Goal: Task Accomplishment & Management: Manage account settings

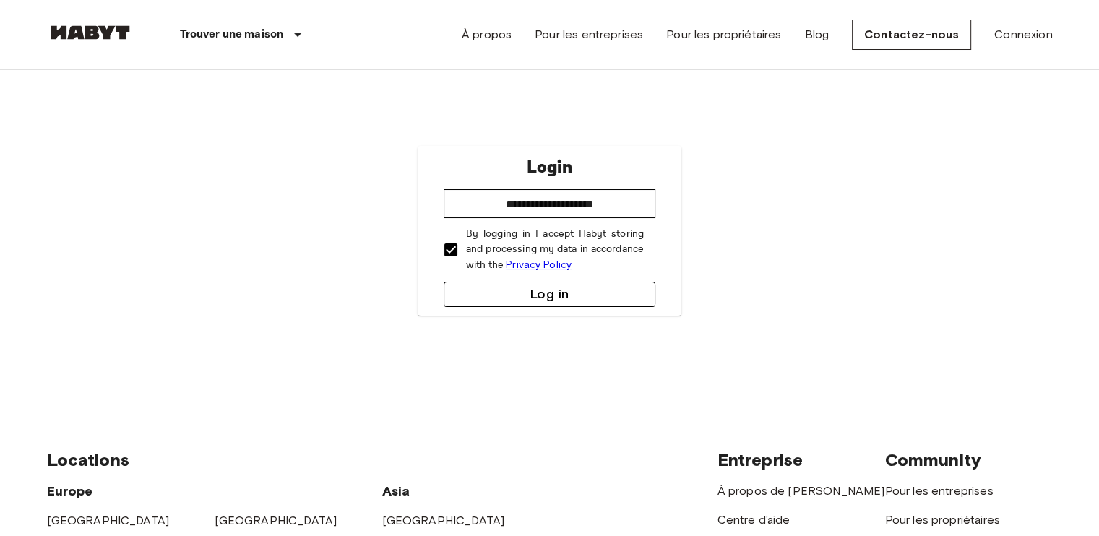
click at [489, 297] on button "Log in" at bounding box center [550, 294] width 212 height 25
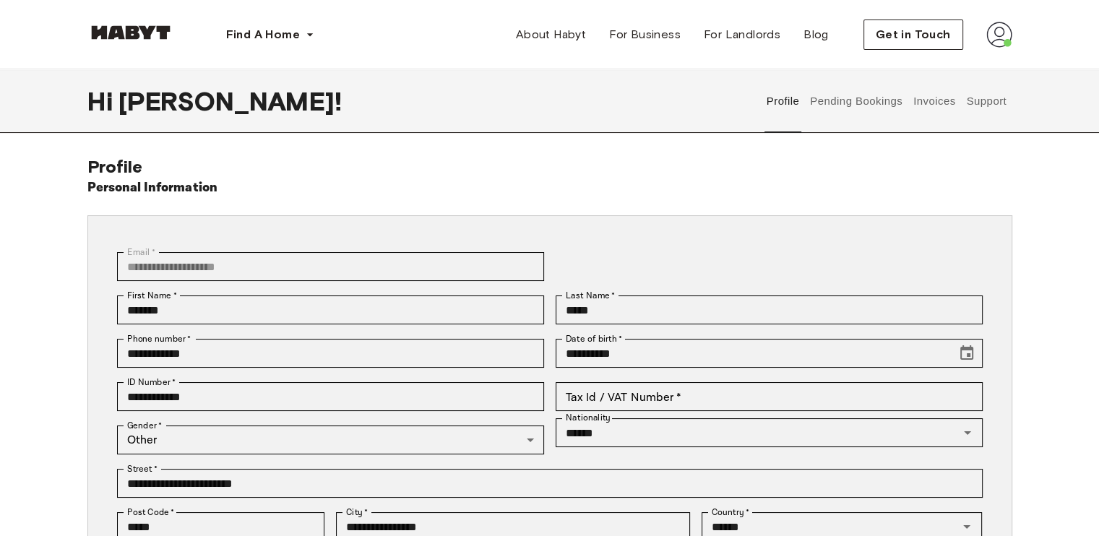
click at [861, 110] on button "Pending Bookings" at bounding box center [857, 101] width 96 height 64
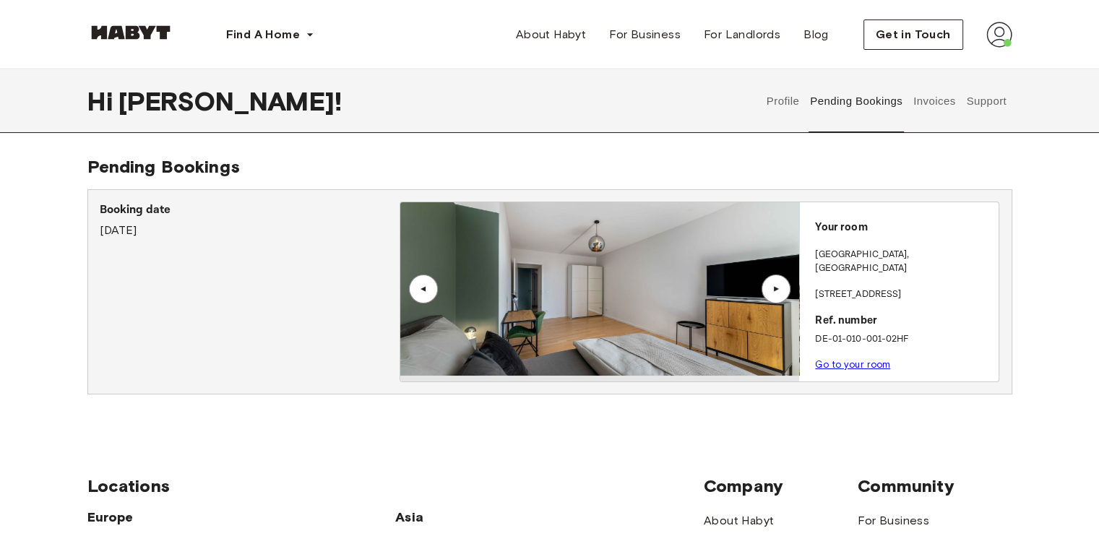
click at [914, 106] on button "Invoices" at bounding box center [934, 101] width 46 height 64
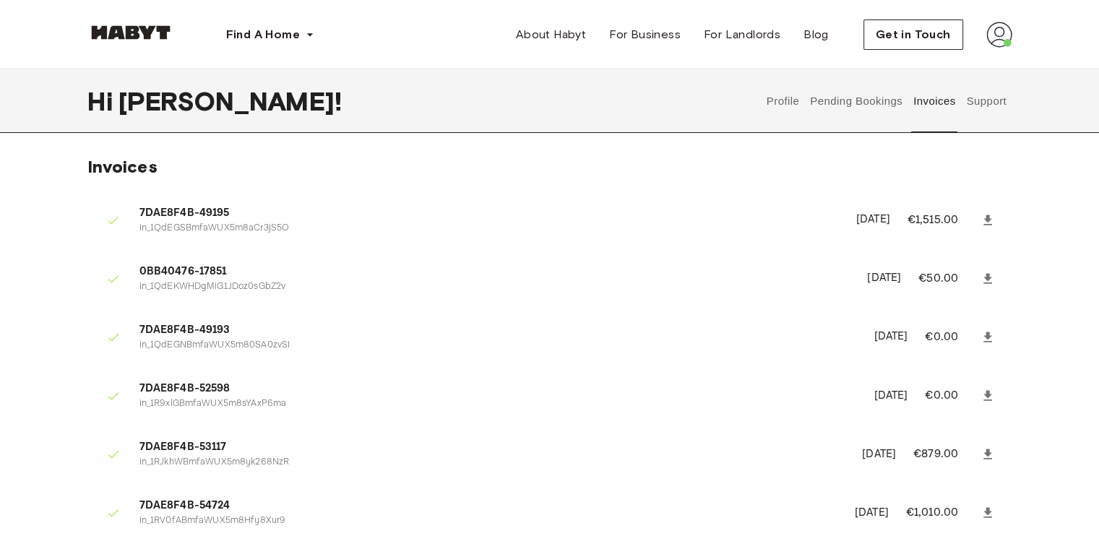
click at [875, 104] on button "Pending Bookings" at bounding box center [857, 101] width 96 height 64
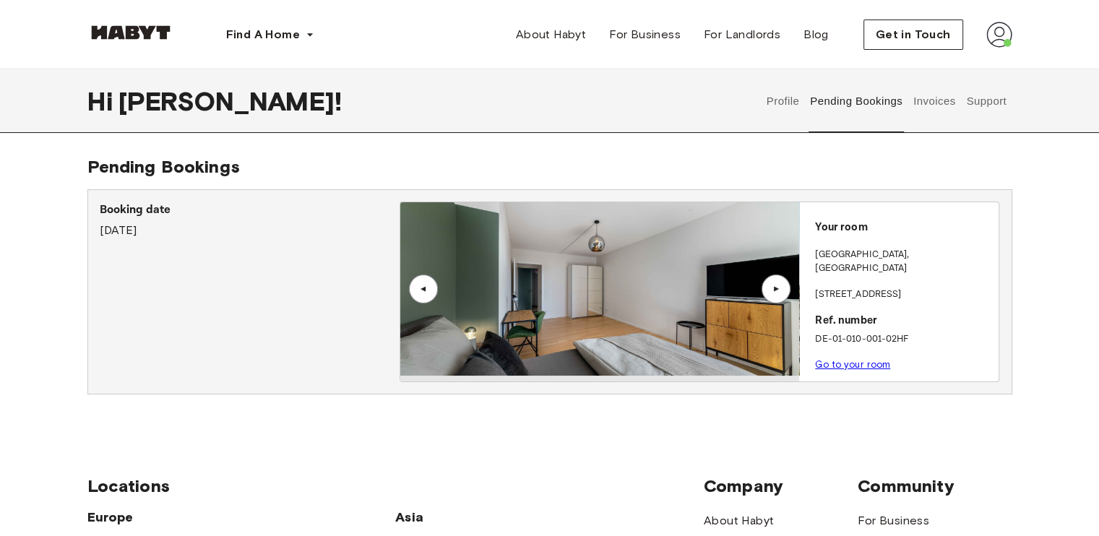
click at [920, 95] on button "Invoices" at bounding box center [934, 101] width 46 height 64
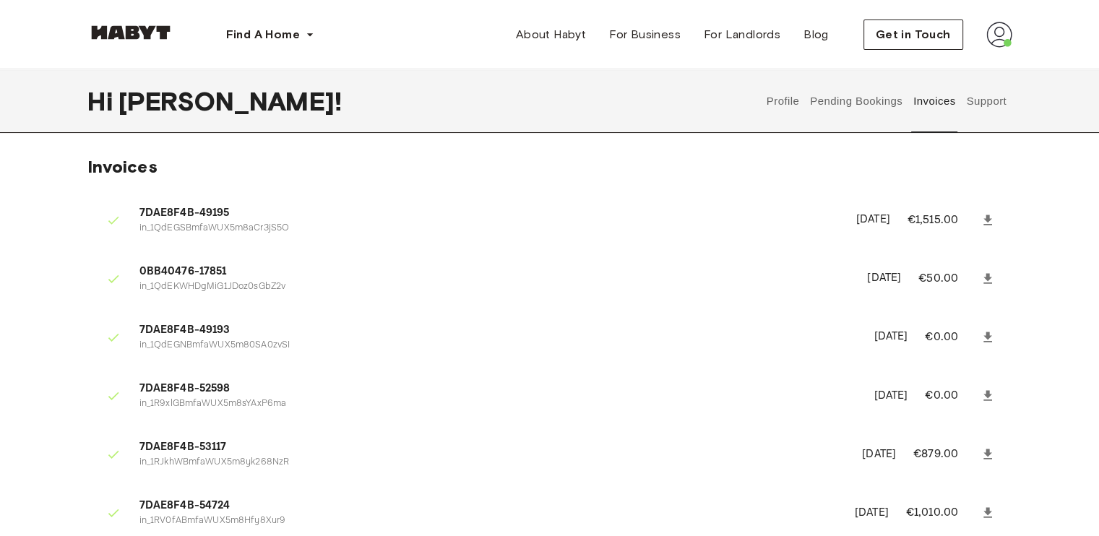
click at [845, 100] on button "Pending Bookings" at bounding box center [857, 101] width 96 height 64
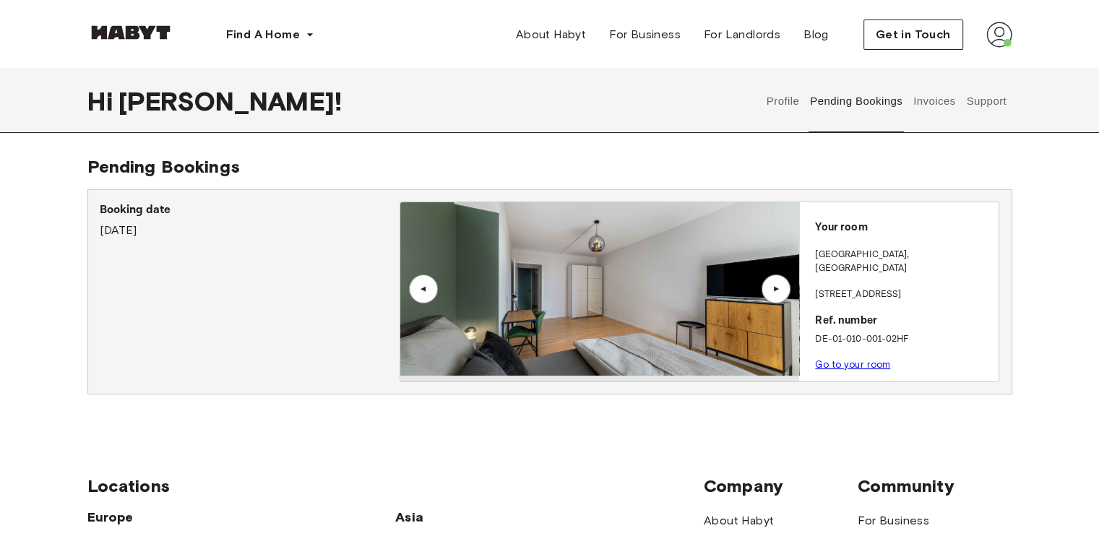
click at [934, 92] on button "Invoices" at bounding box center [934, 101] width 46 height 64
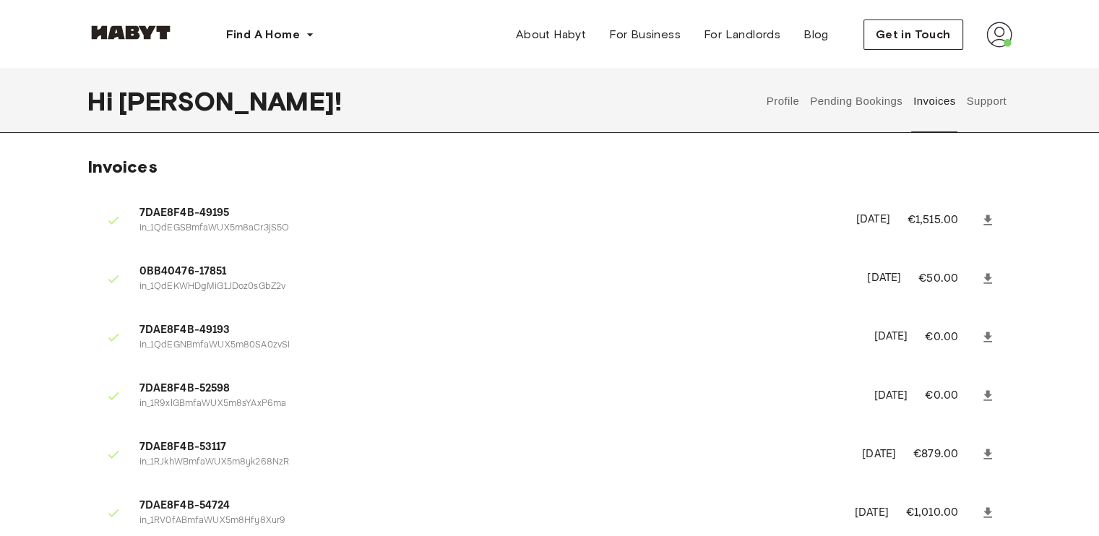
click at [969, 103] on button "Support" at bounding box center [987, 101] width 44 height 64
